Goal: Find specific page/section: Find specific page/section

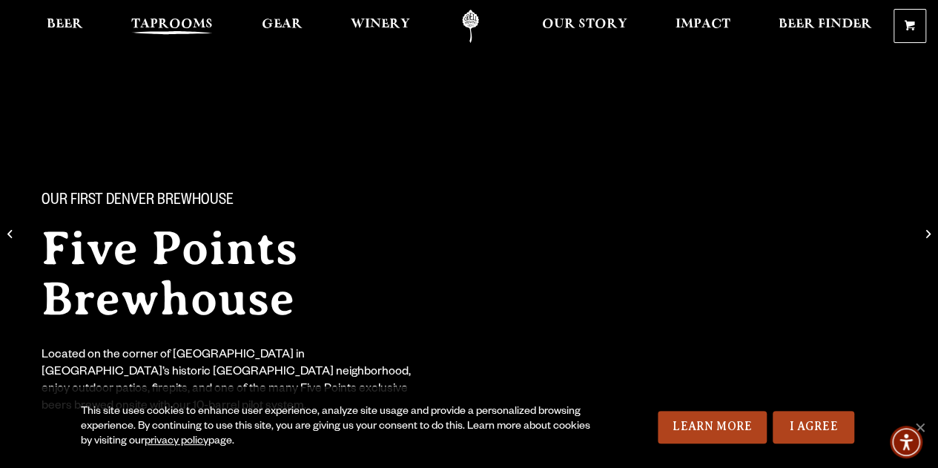
click at [150, 29] on span "Taprooms" at bounding box center [172, 25] width 82 height 12
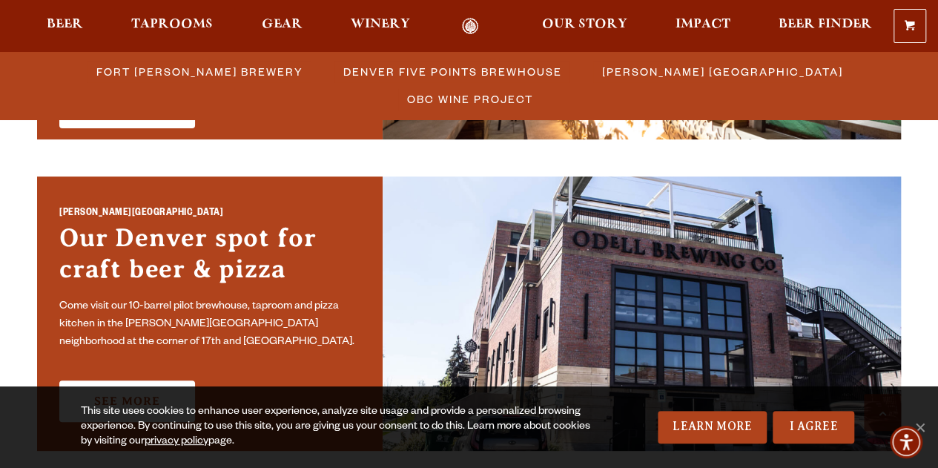
scroll to position [1004, 0]
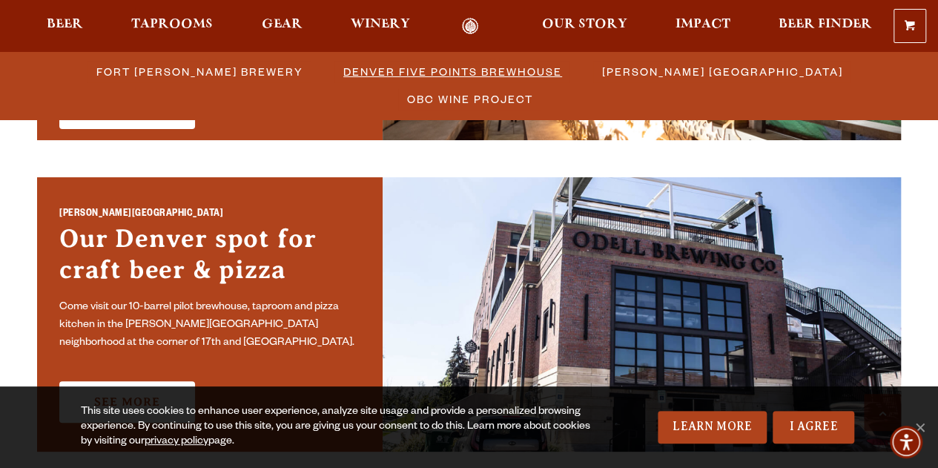
click at [343, 69] on span "Denver Five Points Brewhouse" at bounding box center [452, 72] width 219 height 22
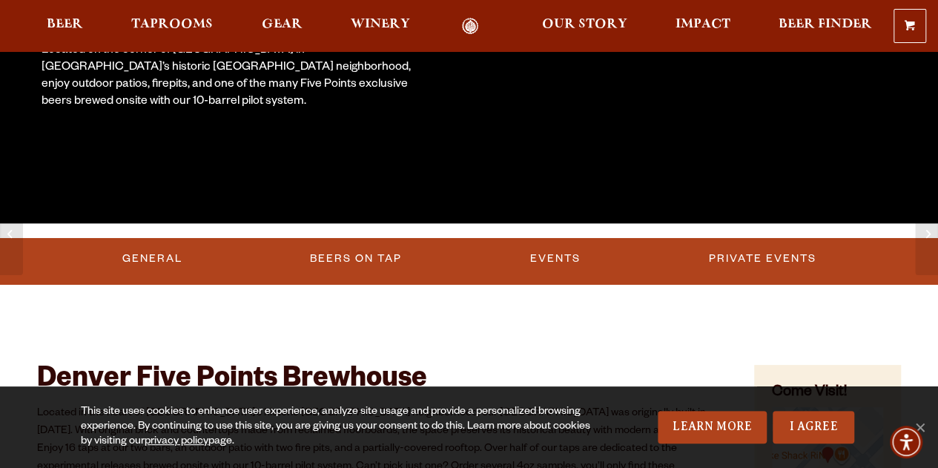
scroll to position [313, 0]
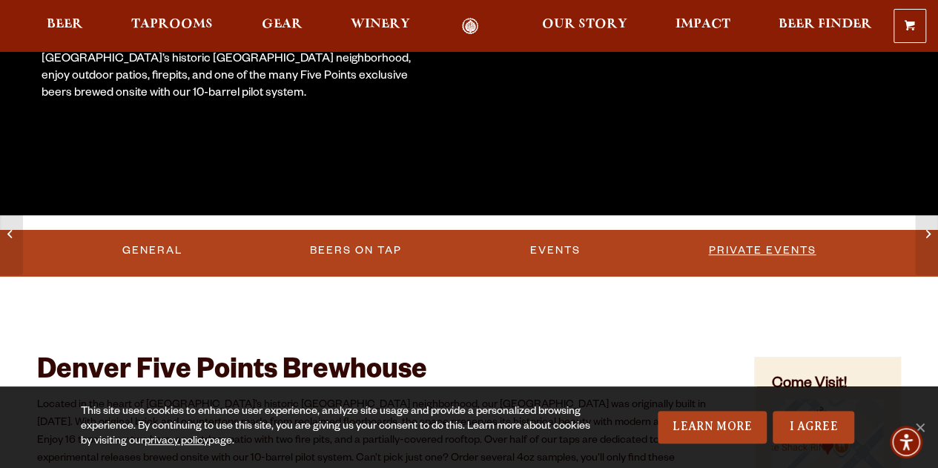
click at [702, 240] on link "Private Events" at bounding box center [761, 251] width 119 height 34
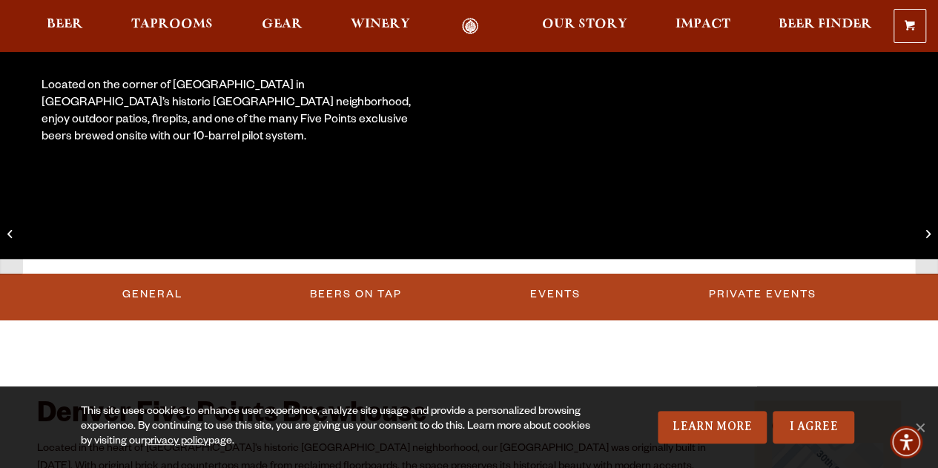
scroll to position [272, 0]
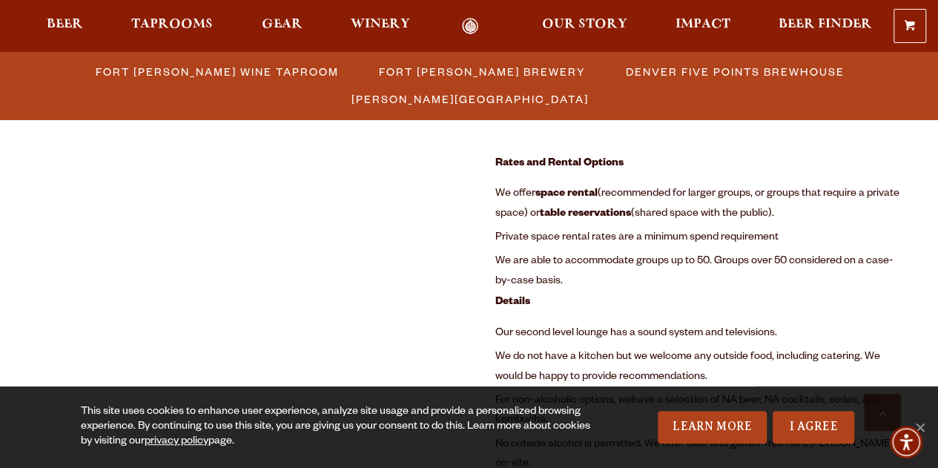
scroll to position [1759, 0]
